Goal: Information Seeking & Learning: Learn about a topic

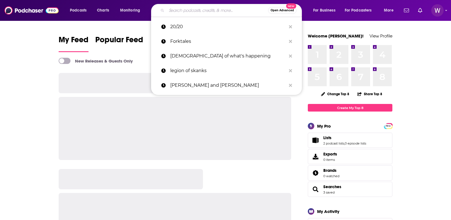
type input "[URL][DOMAIN_NAME][PERSON_NAME]"
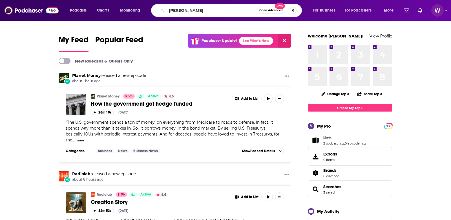
type input "[PERSON_NAME]"
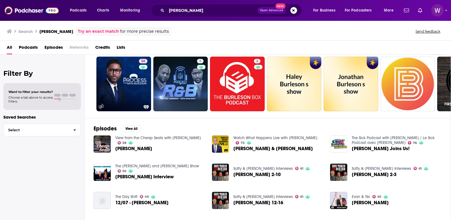
scroll to position [18, 0]
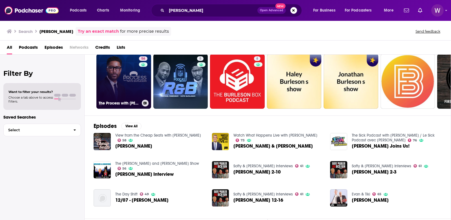
click at [121, 75] on link "56 The Process with [PERSON_NAME]" at bounding box center [123, 81] width 55 height 55
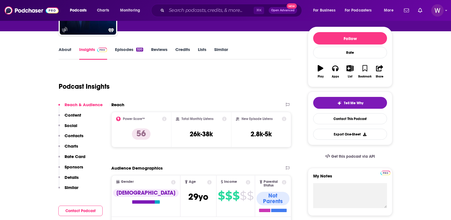
scroll to position [70, 0]
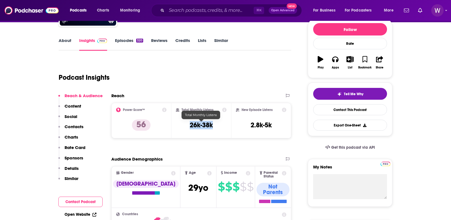
drag, startPoint x: 216, startPoint y: 125, endPoint x: 185, endPoint y: 125, distance: 30.7
click at [185, 125] on div "Total Monthly Listens 26k-38k" at bounding box center [201, 121] width 51 height 26
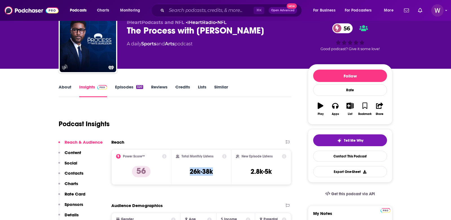
scroll to position [23, 0]
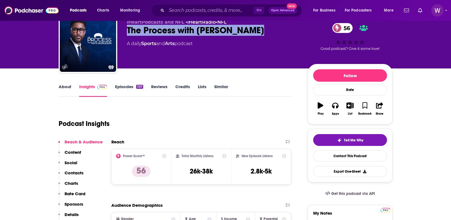
drag, startPoint x: 258, startPoint y: 30, endPoint x: 124, endPoint y: 33, distance: 133.6
click at [124, 33] on div "iHeartPodcasts and NFL • iHeartRadio • NFL The Process with [PERSON_NAME] 56 A …" at bounding box center [226, 44] width 334 height 61
copy h2 "The Process with [PERSON_NAME]"
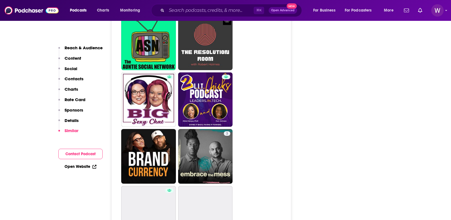
scroll to position [1245, 0]
